Goal: Task Accomplishment & Management: Complete application form

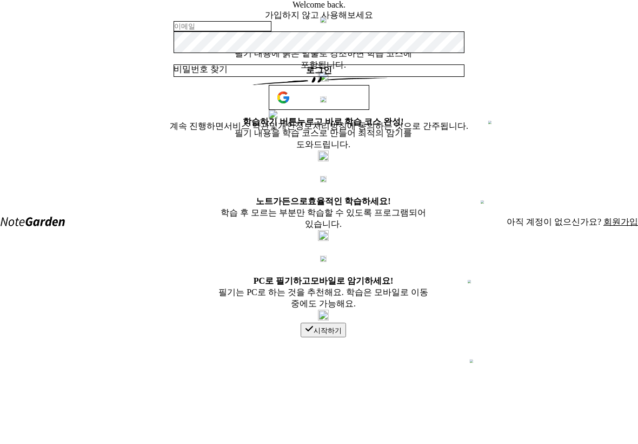
click at [329, 84] on img at bounding box center [323, 77] width 11 height 13
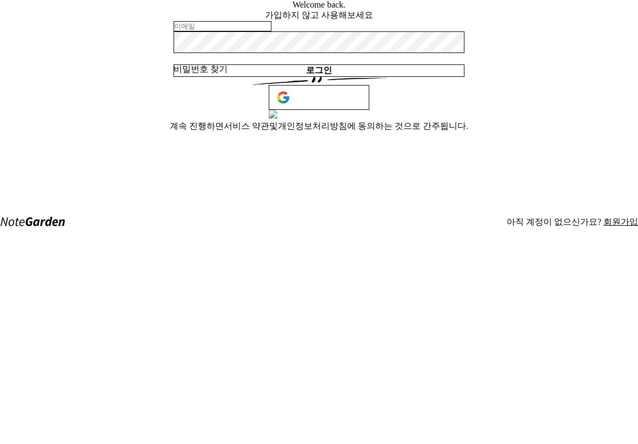
click at [278, 118] on img at bounding box center [273, 114] width 9 height 9
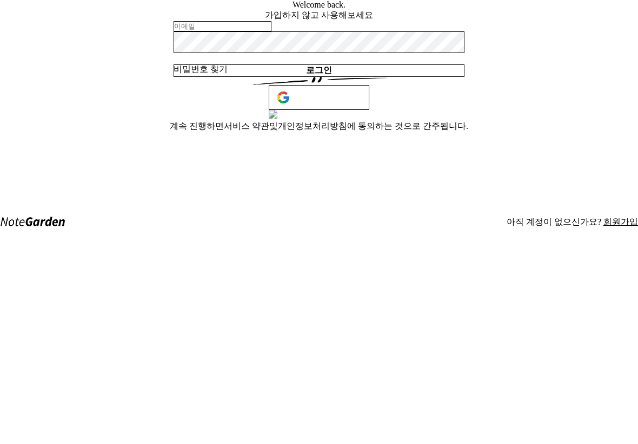
click at [278, 118] on img at bounding box center [273, 114] width 9 height 9
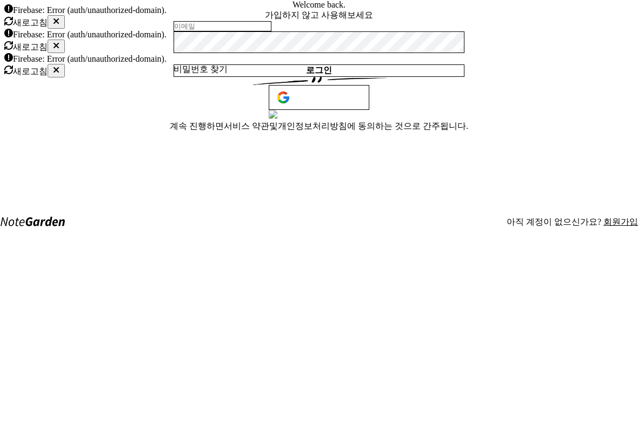
click at [65, 23] on button "cross" at bounding box center [56, 22] width 17 height 14
click at [61, 41] on icon "cross" at bounding box center [56, 45] width 9 height 9
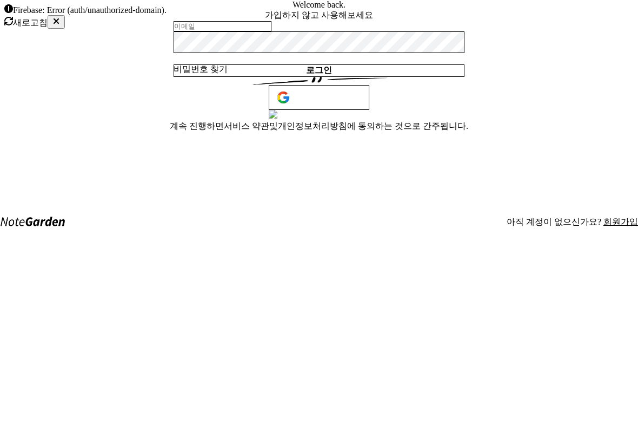
click at [61, 23] on icon "cross" at bounding box center [56, 21] width 9 height 9
click at [48, 23] on span "새로고침" at bounding box center [30, 22] width 35 height 9
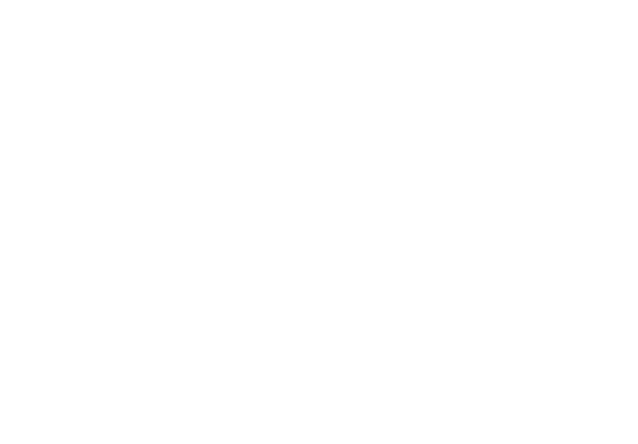
click at [10, 4] on body at bounding box center [319, 4] width 630 height 0
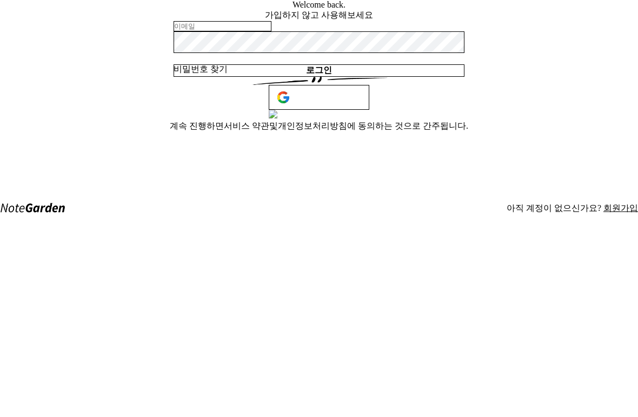
click at [605, 203] on link "회원가입" at bounding box center [621, 207] width 35 height 9
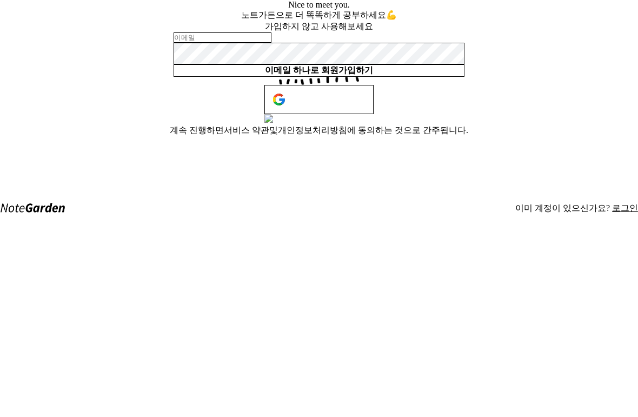
click at [423, 77] on div "이메일 하나로 회원가입하기" at bounding box center [319, 54] width 291 height 44
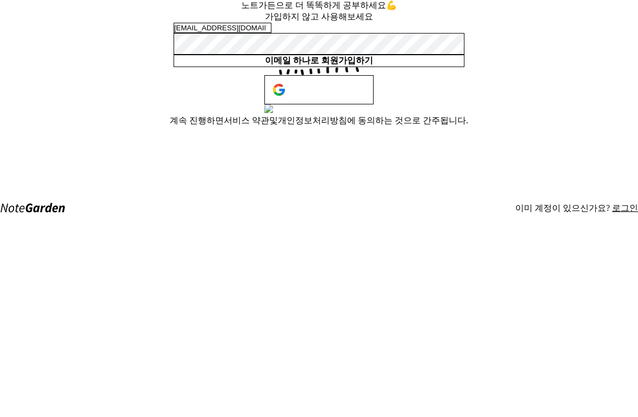
type input "[EMAIL_ADDRESS][DOMAIN_NAME]"
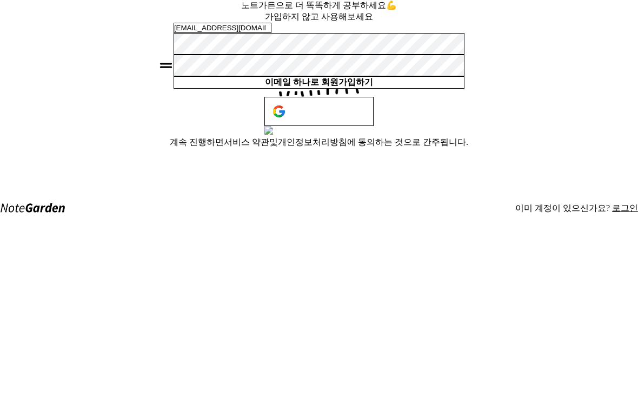
click at [434, 89] on div "[EMAIL_ADDRESS][DOMAIN_NAME] equals 이메일 하나로 회원가입하기" at bounding box center [319, 56] width 291 height 66
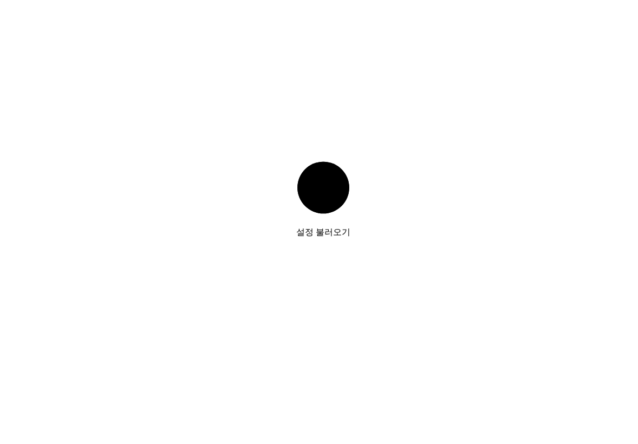
click at [319, 230] on div "설정 불러오기" at bounding box center [323, 232] width 54 height 11
click at [327, 227] on div "설정 불러오기" at bounding box center [323, 232] width 54 height 11
click at [343, 229] on div "설정 불러오기" at bounding box center [323, 232] width 54 height 11
click at [313, 232] on div "설정 불러오기" at bounding box center [323, 204] width 54 height 87
click at [332, 227] on div "설정 불러오기" at bounding box center [323, 232] width 54 height 11
